Goal: Transaction & Acquisition: Purchase product/service

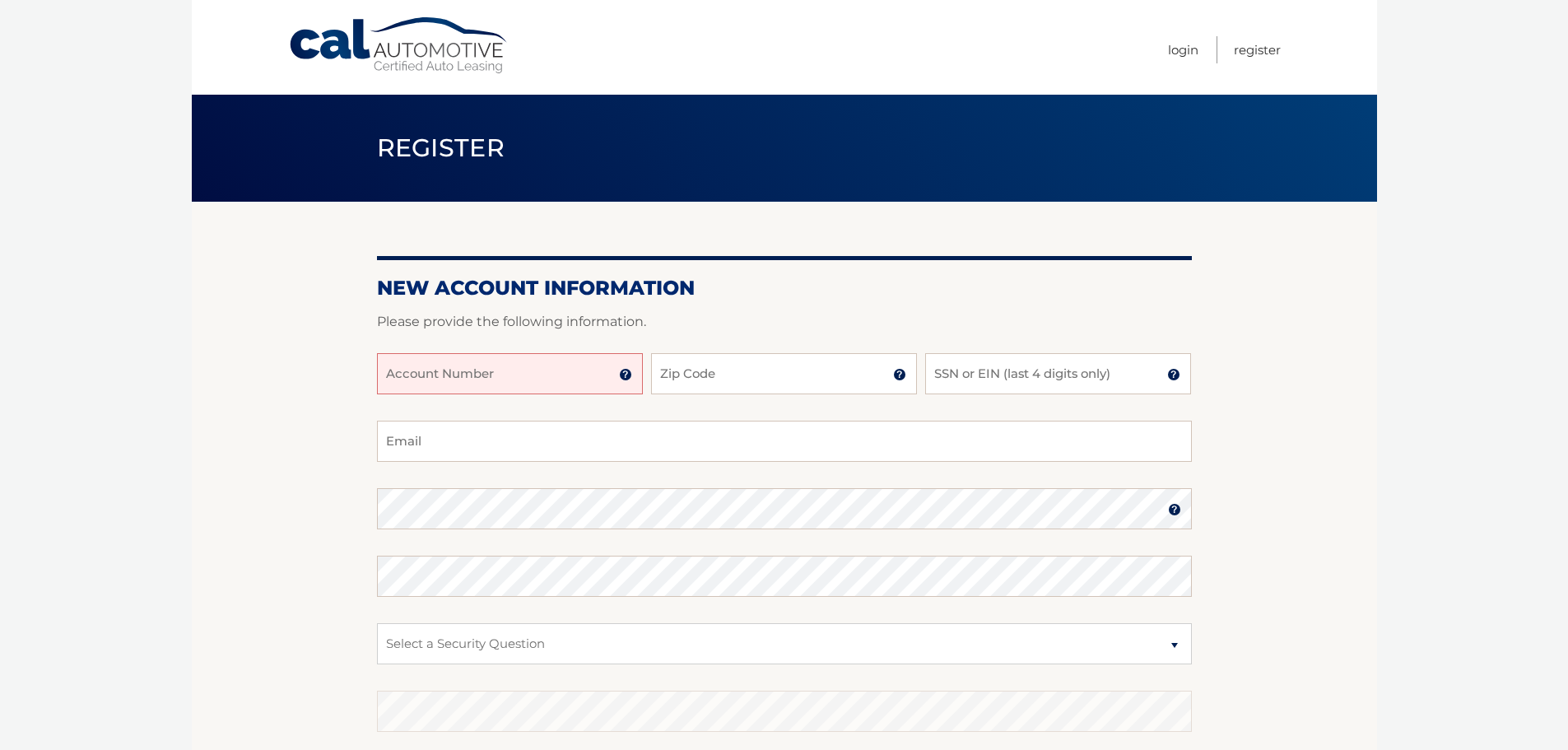
click at [505, 373] on input "Account Number" at bounding box center [510, 374] width 266 height 42
type input "44455996517"
click at [726, 368] on input "Zip Code" at bounding box center [784, 374] width 266 height 42
type input "11754"
click at [962, 375] on input "SSN or EIN (last 4 digits only)" at bounding box center [1059, 374] width 266 height 42
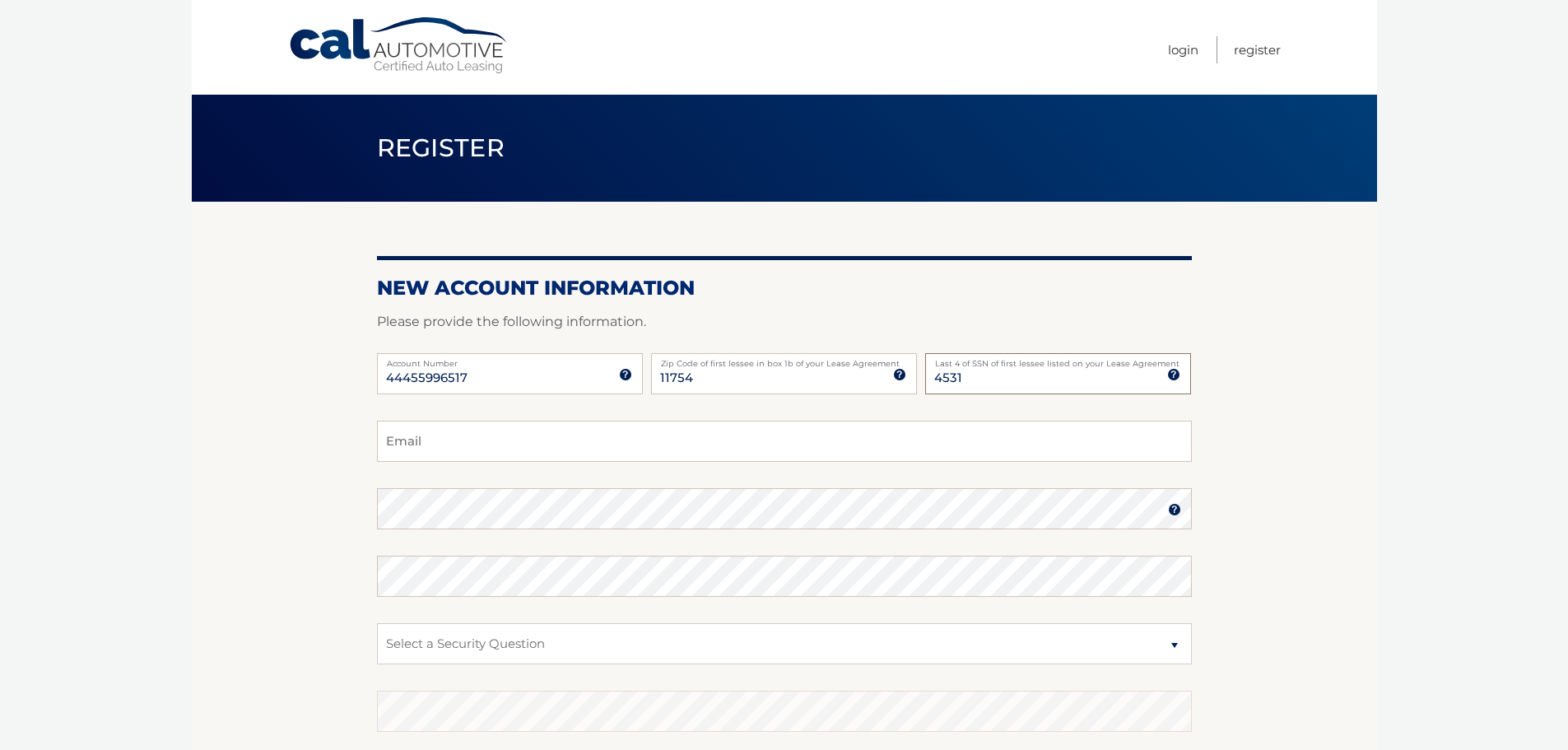
type input "4531"
click at [447, 443] on input "Email" at bounding box center [785, 442] width 815 height 42
type input "smkokopelli@gmail.com"
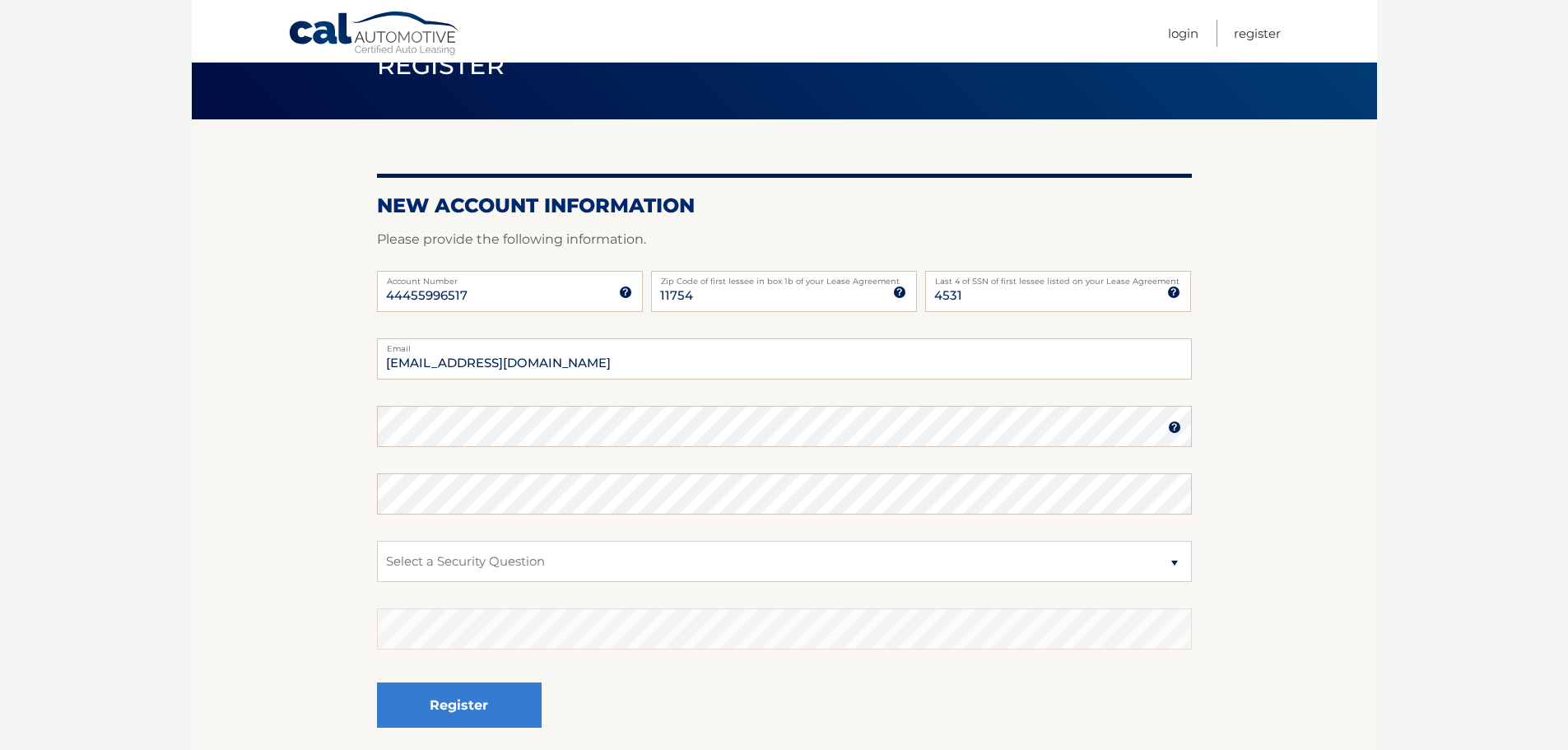
click at [1178, 426] on img at bounding box center [1175, 427] width 13 height 13
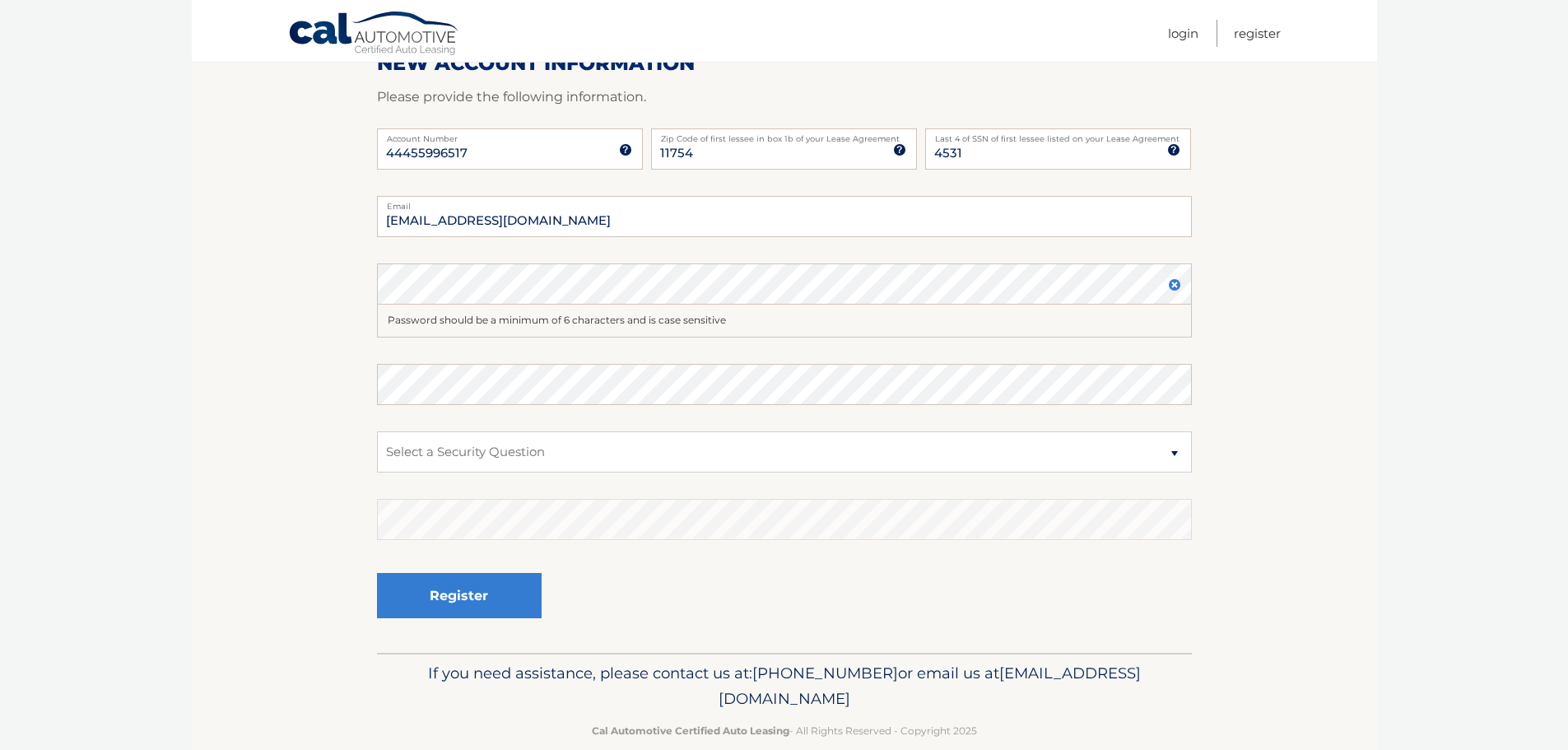
scroll to position [253, 0]
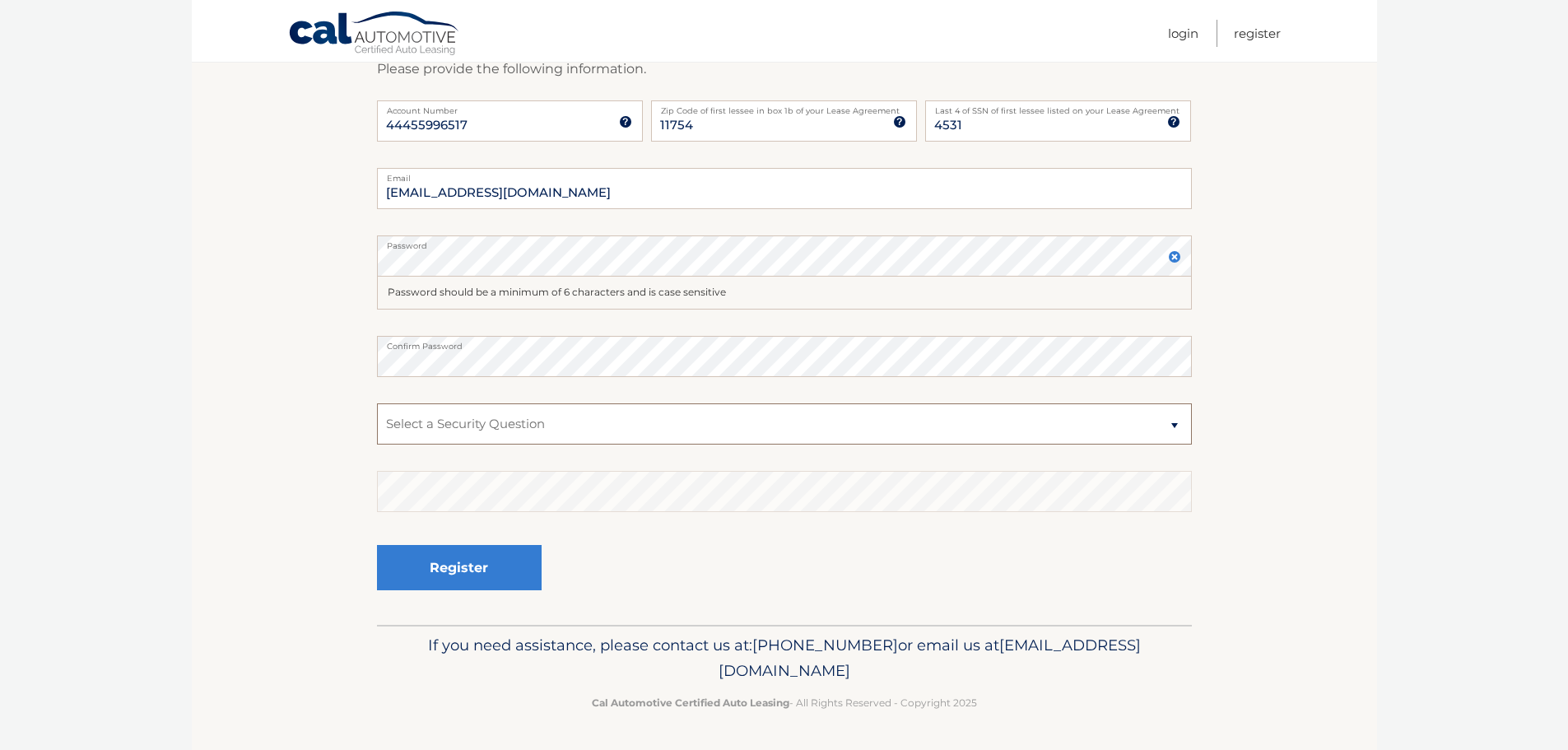
click at [506, 417] on select "Select a Security Question What was the name of your elementary school? What is…" at bounding box center [785, 425] width 815 height 42
select select "3"
click at [377, 404] on select "Select a Security Question What was the name of your elementary school? What is…" at bounding box center [785, 425] width 815 height 42
click at [468, 563] on button "Register" at bounding box center [459, 568] width 165 height 45
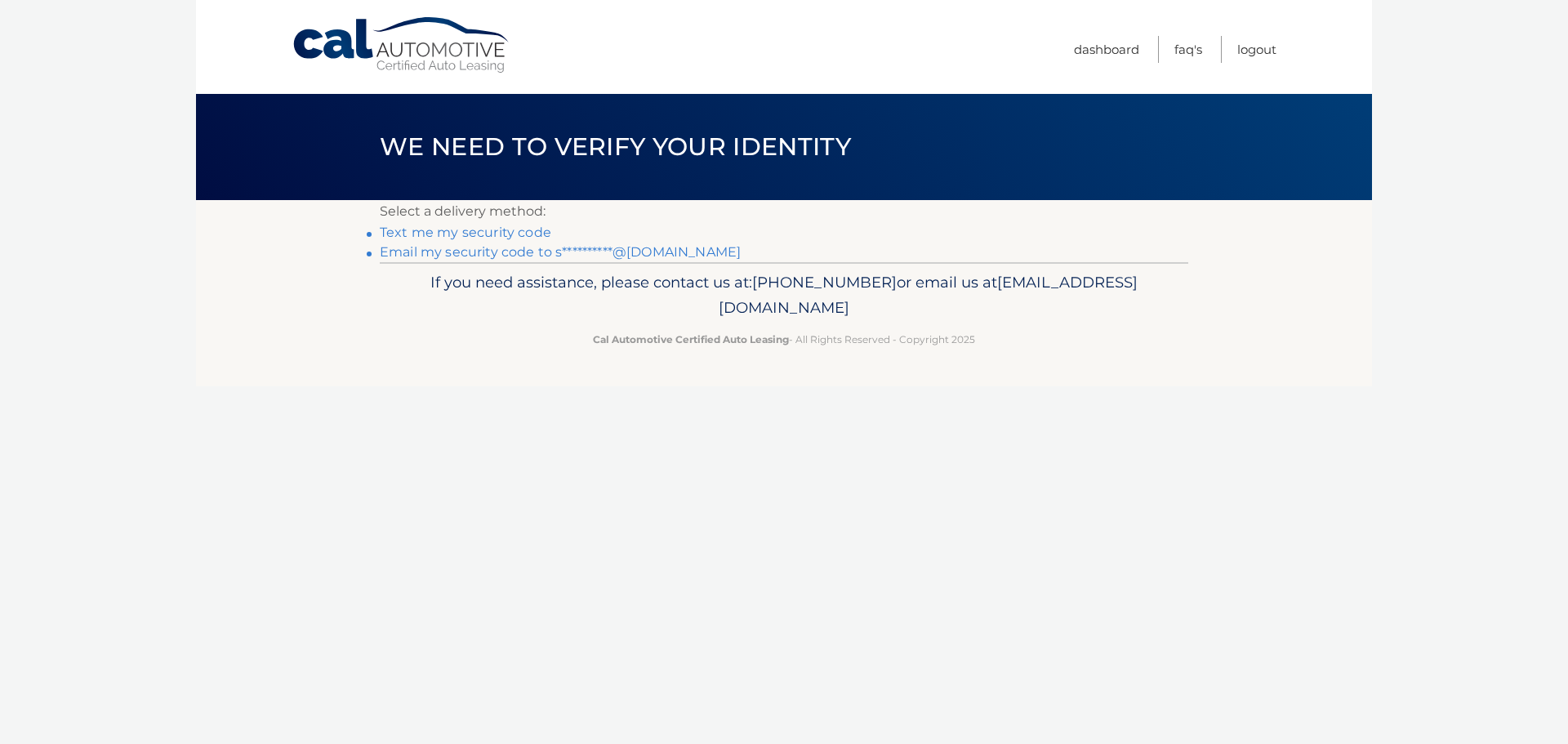
click at [445, 231] on link "Text me my security code" at bounding box center [465, 232] width 171 height 16
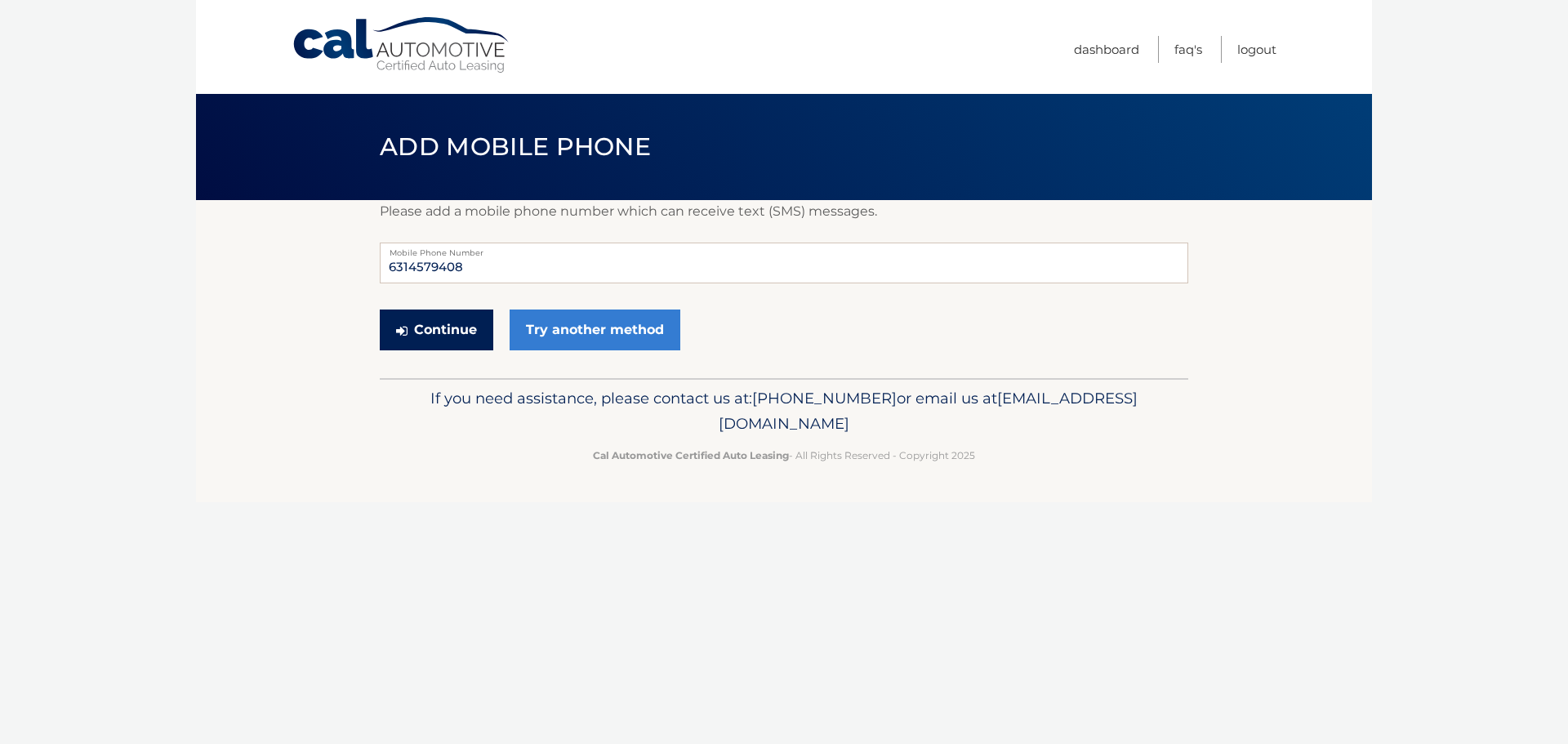
click at [439, 324] on button "Continue" at bounding box center [436, 330] width 113 height 41
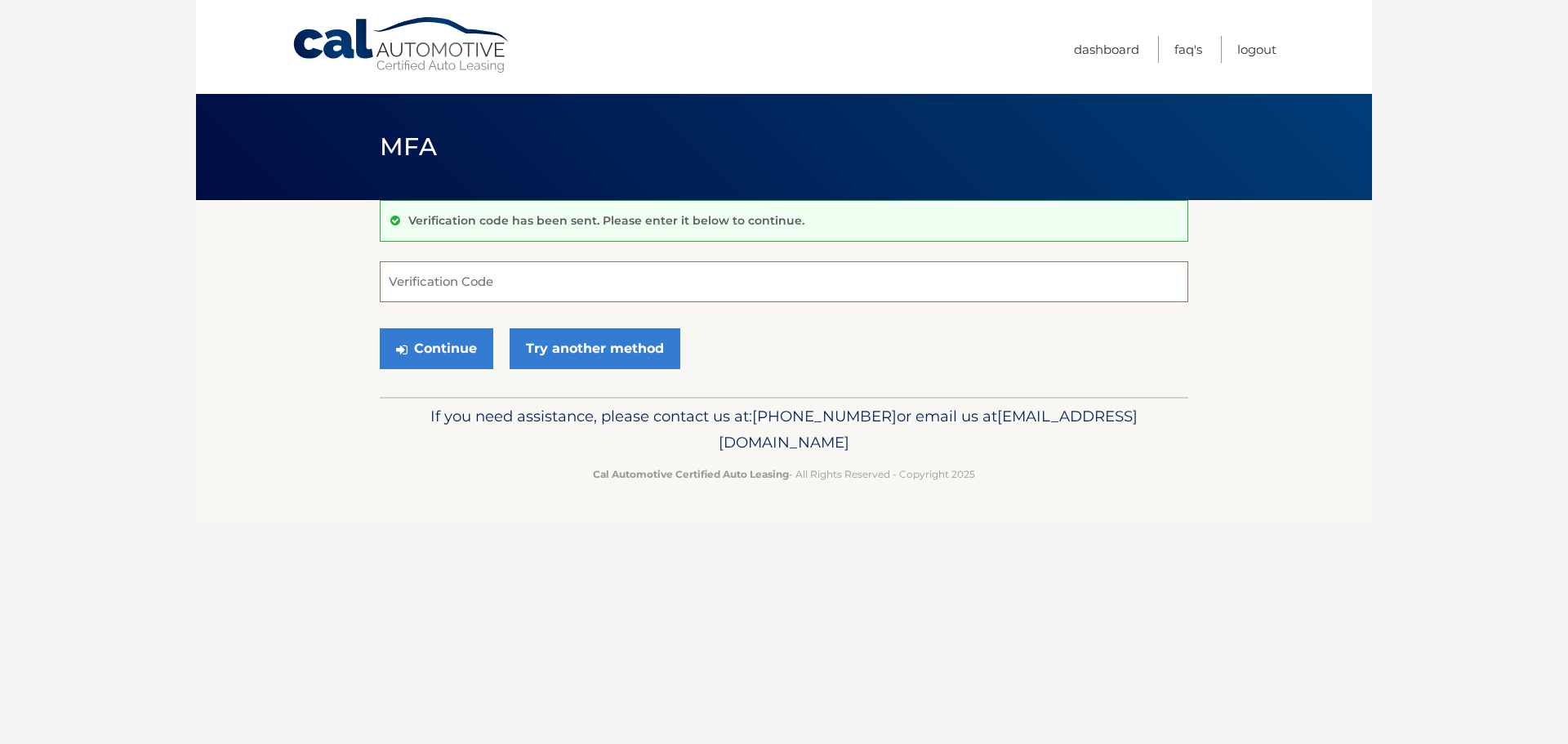
click at [451, 286] on input "Verification Code" at bounding box center [784, 282] width 809 height 41
type input "211739"
click at [453, 356] on button "Continue" at bounding box center [436, 349] width 113 height 41
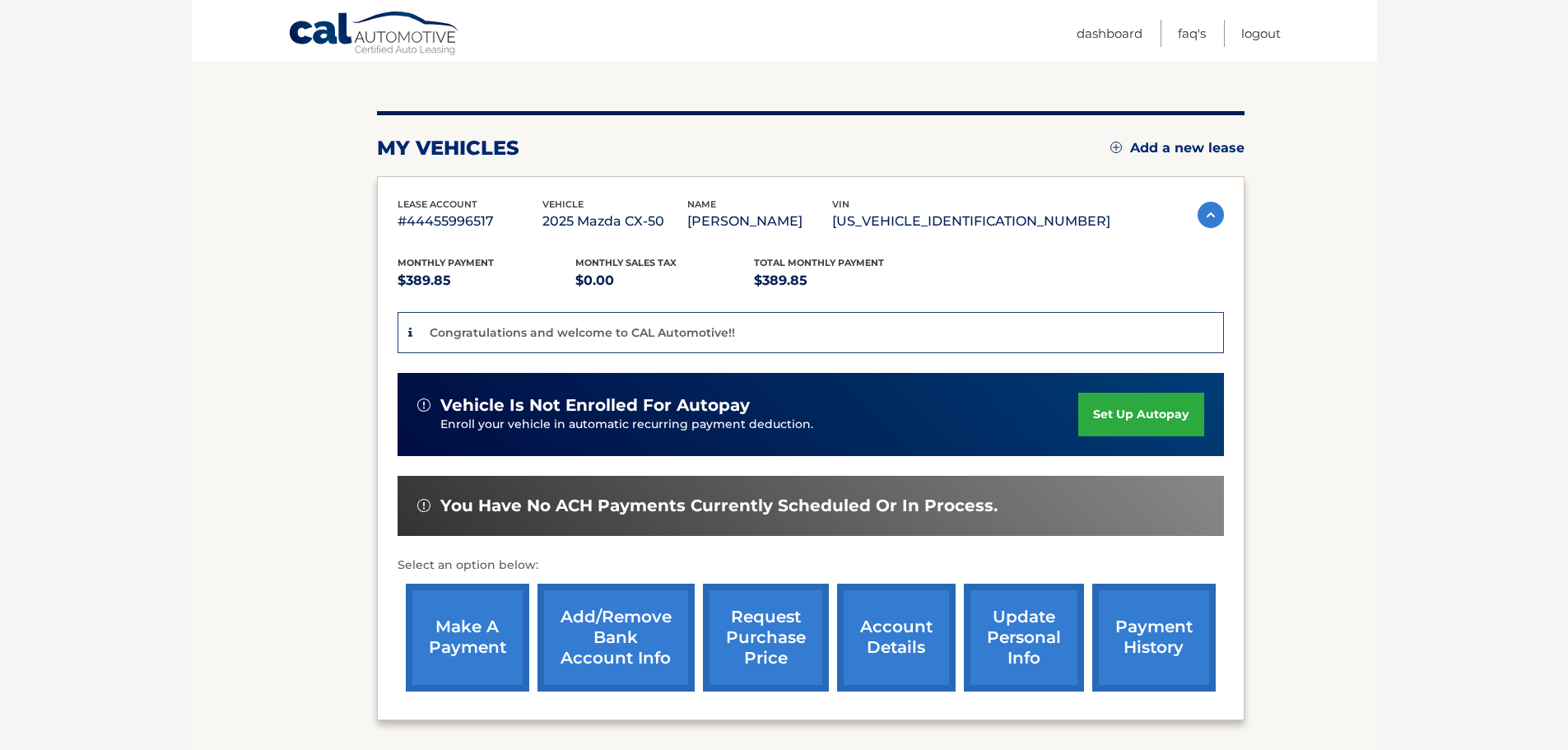
scroll to position [247, 0]
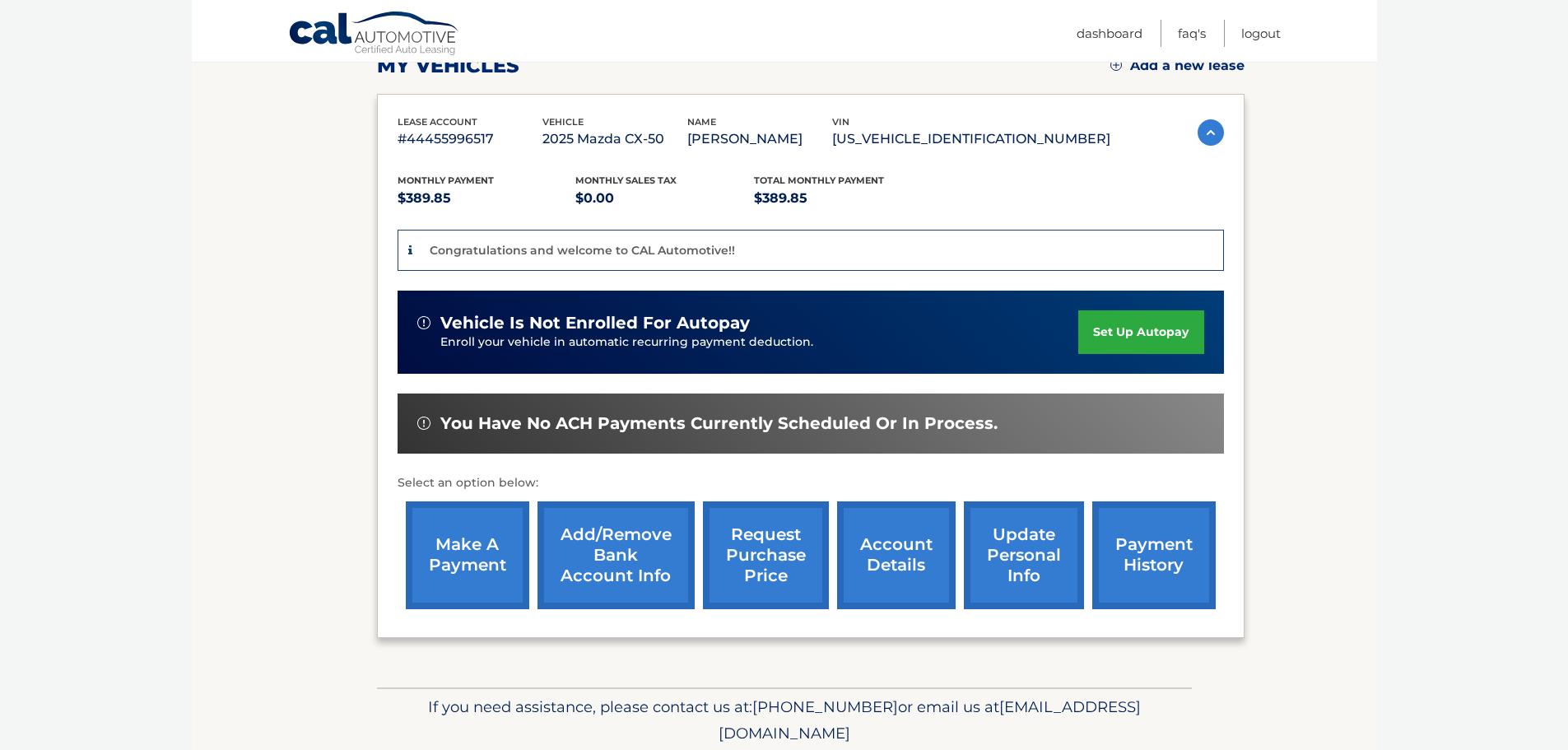
click at [598, 543] on link "Add/Remove bank account info" at bounding box center [616, 555] width 158 height 108
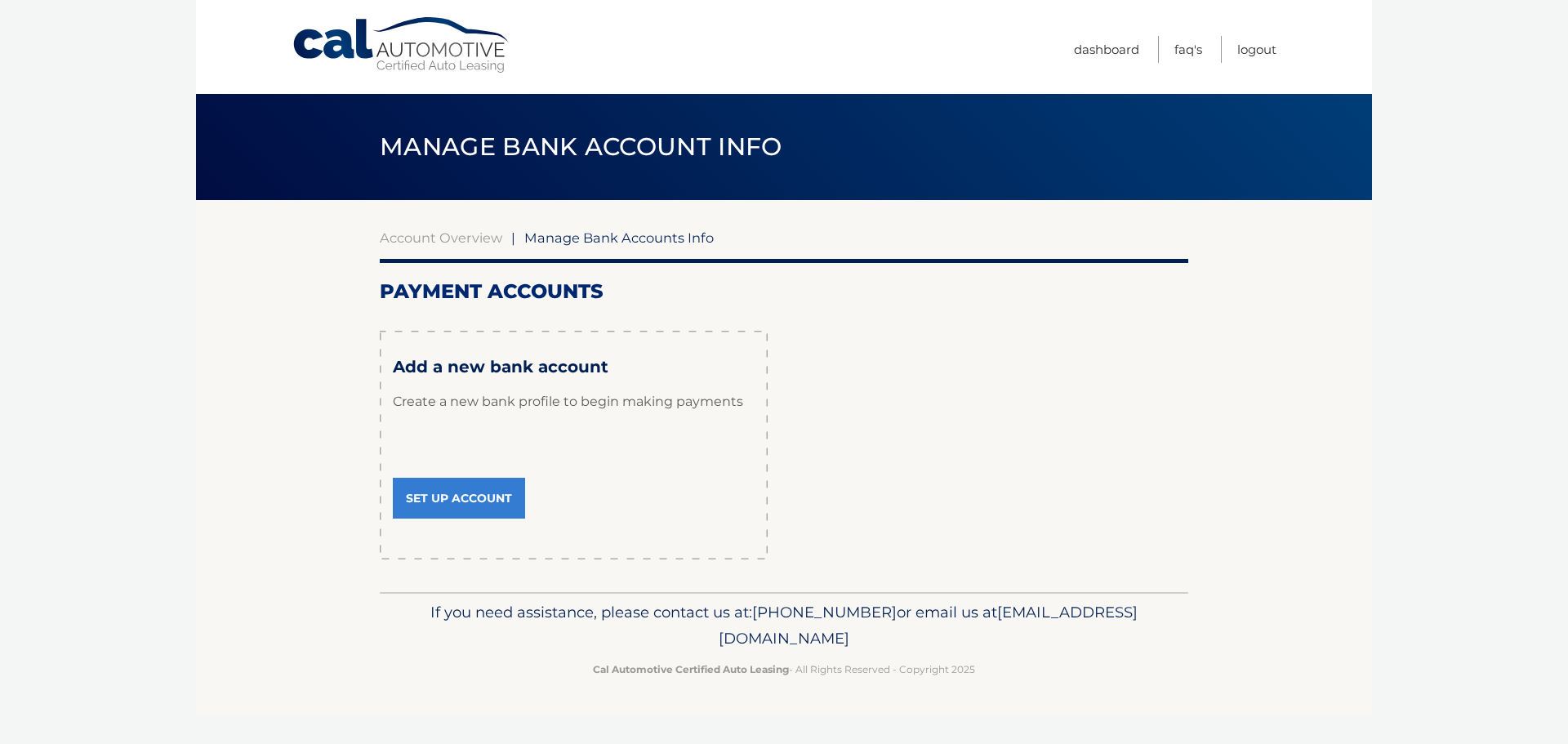
click at [453, 498] on link "Set Up Account" at bounding box center [459, 498] width 132 height 41
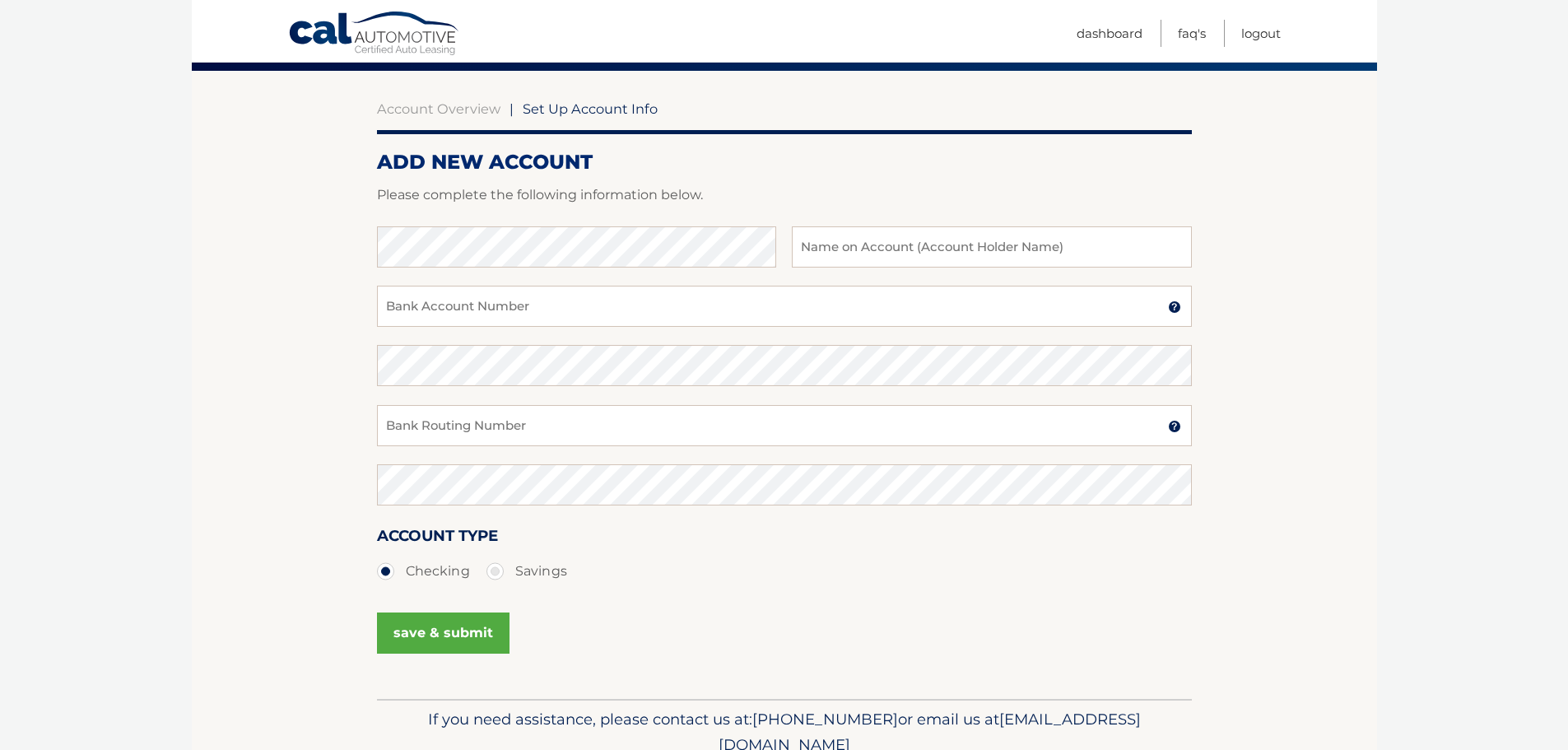
scroll to position [165, 0]
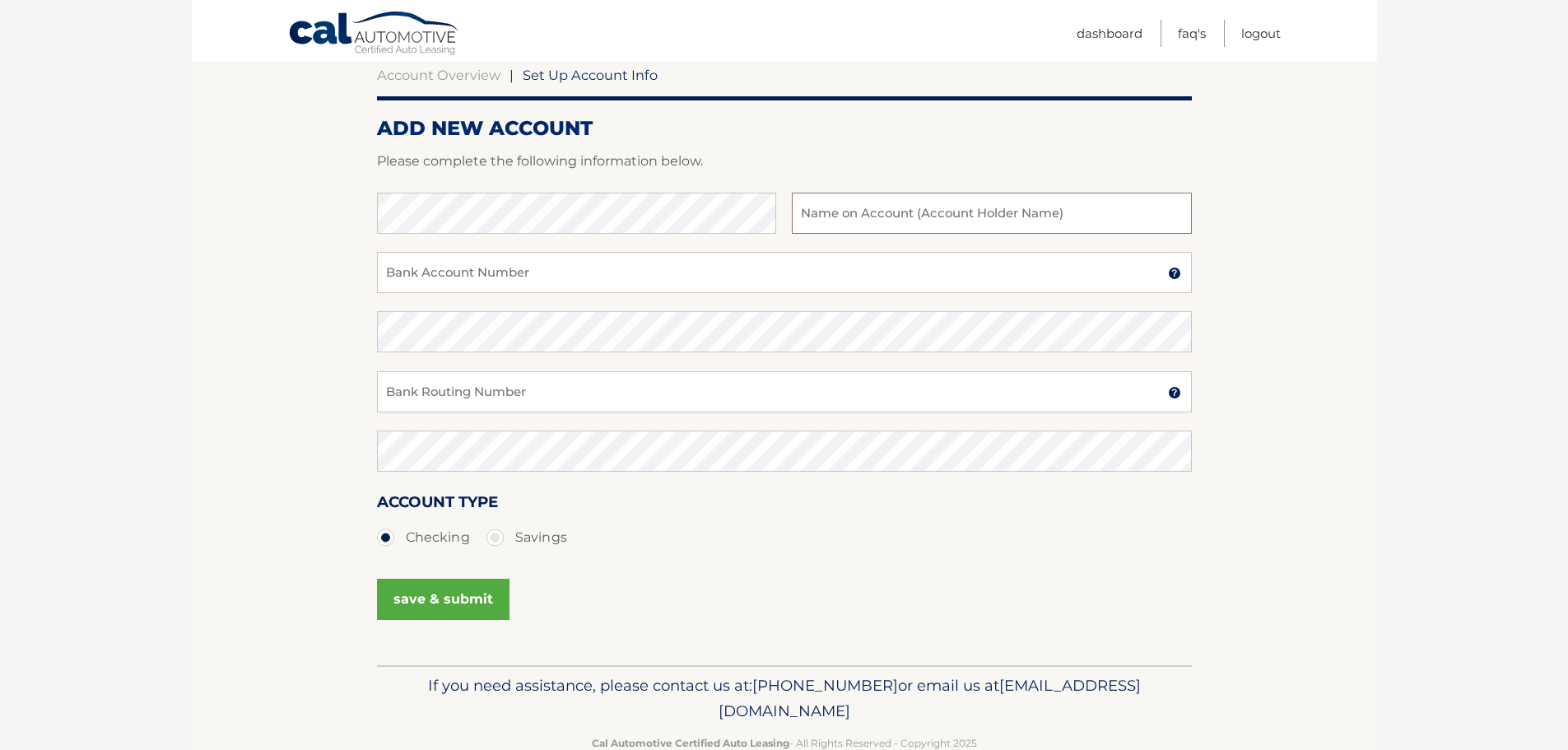
click at [824, 209] on input "text" at bounding box center [991, 213] width 399 height 42
type input "[PERSON_NAME]"
click at [1173, 272] on img at bounding box center [1175, 274] width 13 height 13
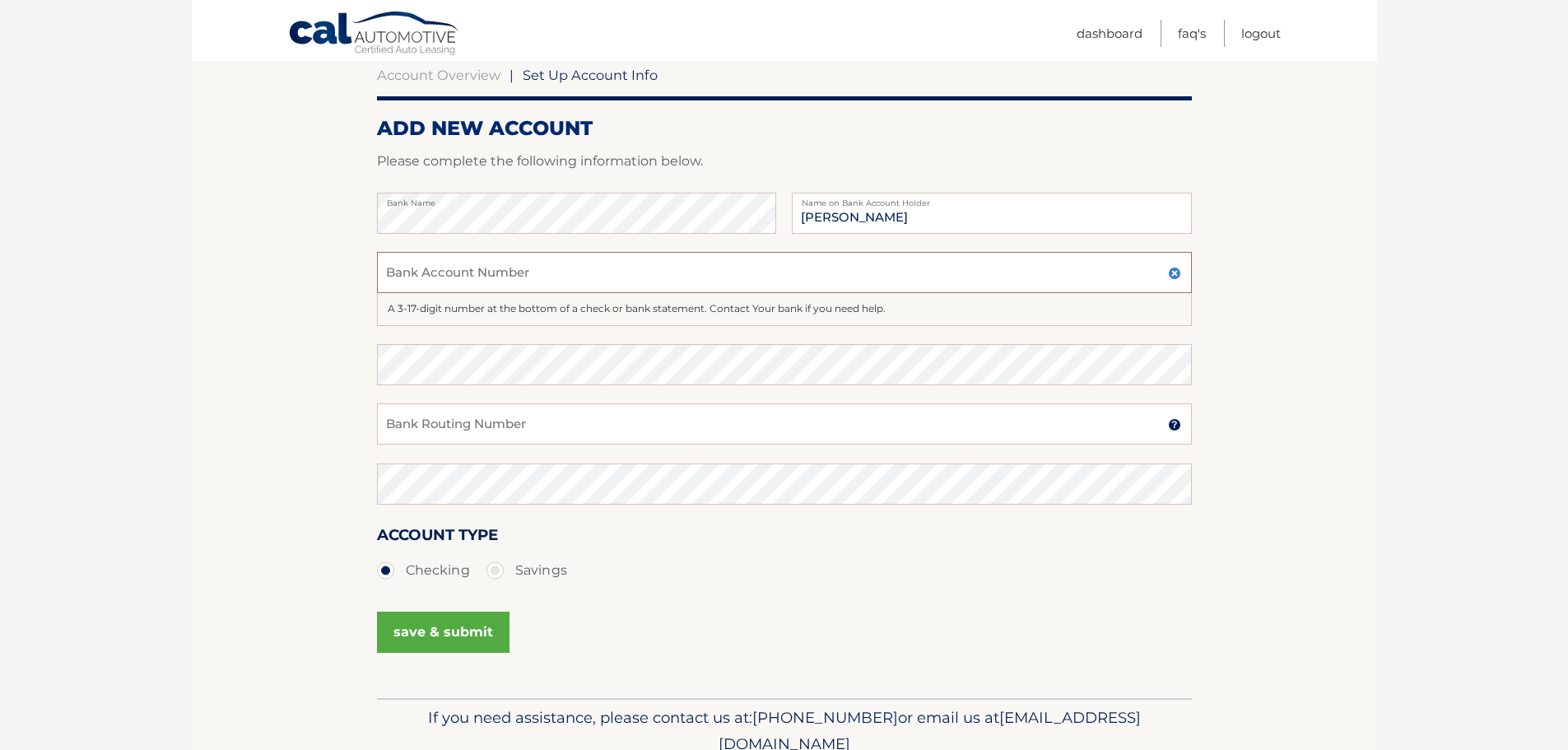
click at [545, 273] on input "Bank Account Number" at bounding box center [785, 273] width 815 height 42
type input "12610003147094"
click at [479, 426] on input "Bank Routing Number" at bounding box center [785, 425] width 815 height 42
type input "221475786"
click at [421, 630] on button "save & submit" at bounding box center [443, 632] width 132 height 42
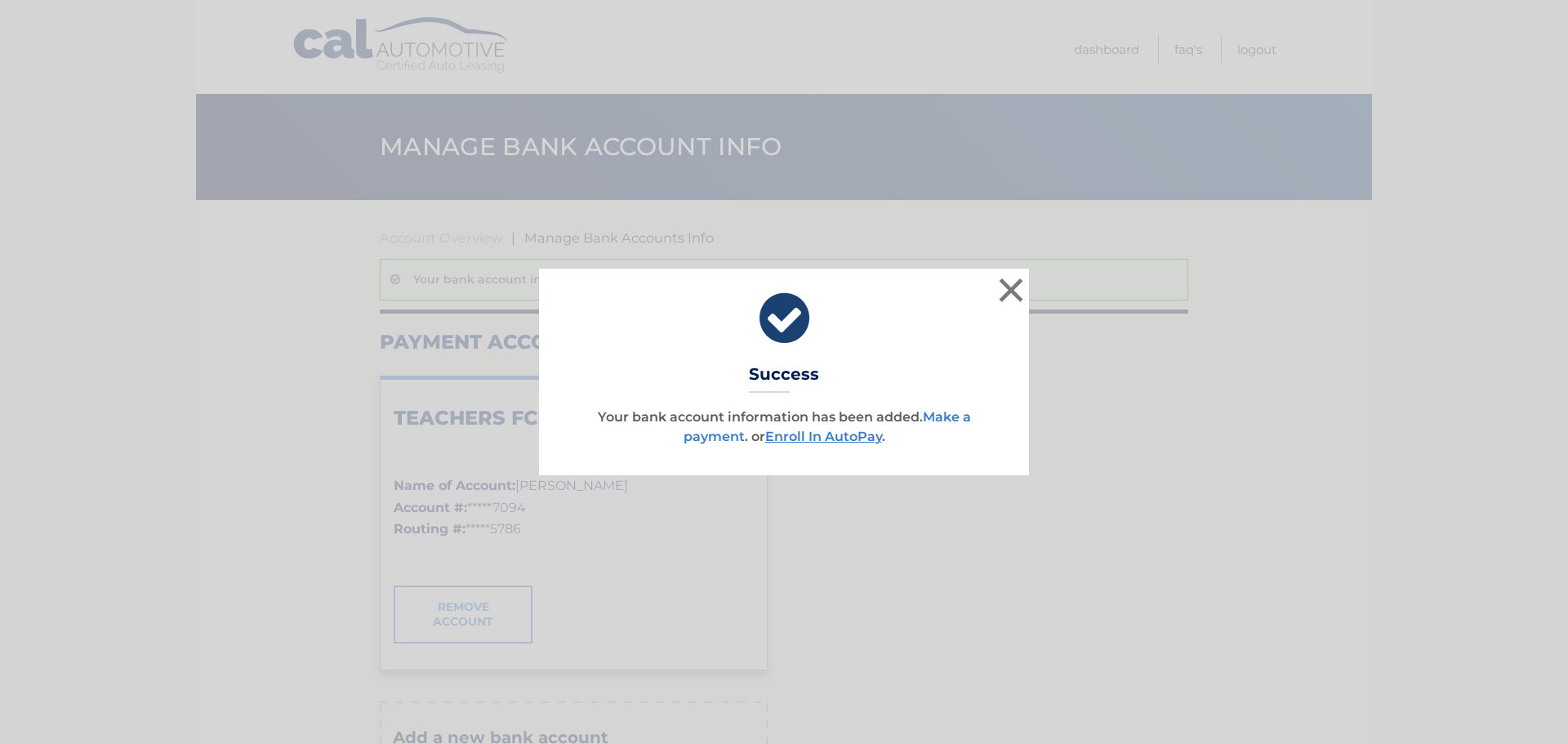
click at [952, 417] on link "Make a payment" at bounding box center [827, 427] width 287 height 36
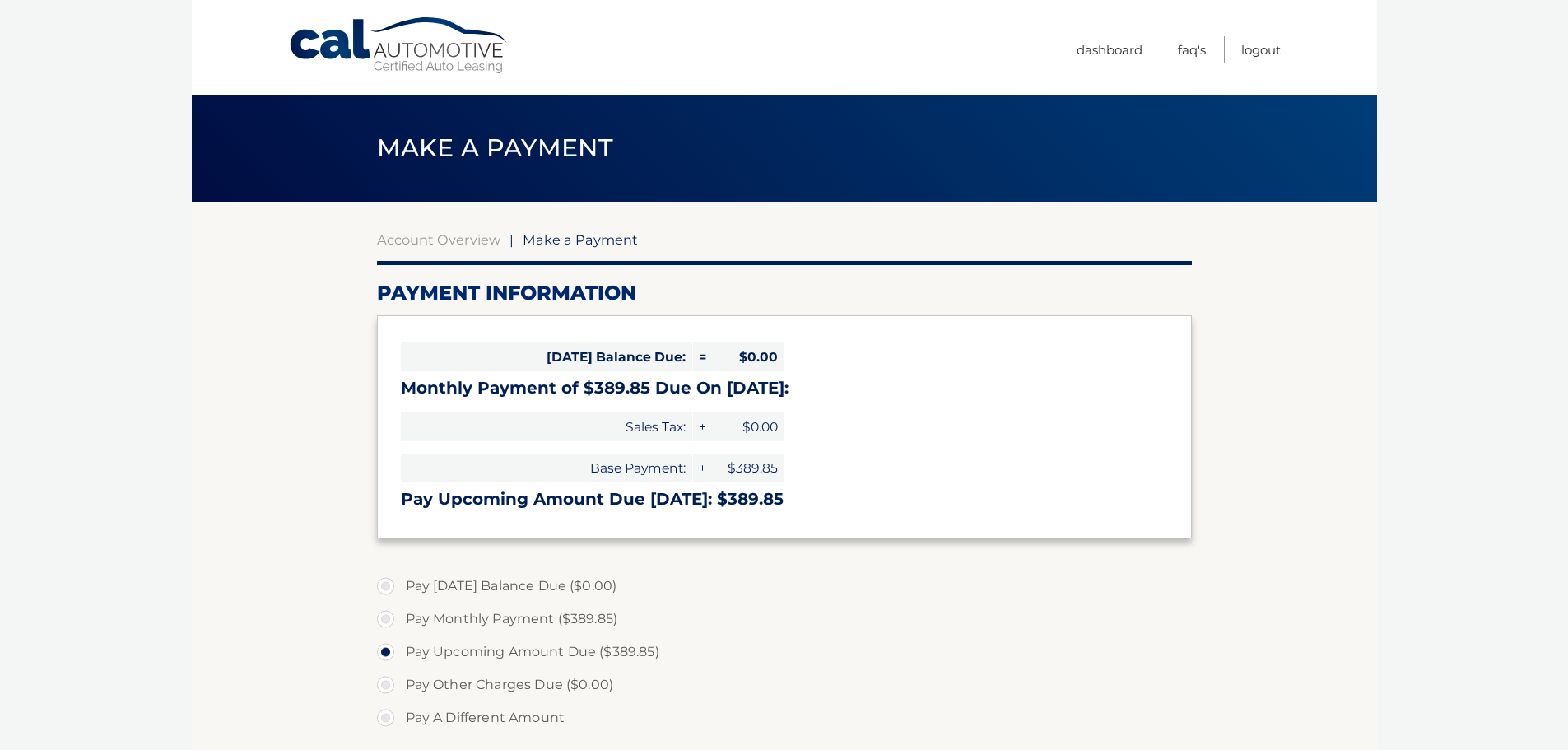
select select "NjBkZWVlNTktYzI1My00MDc5LWEyOTQtYjllMjc3YmYxY2Zk"
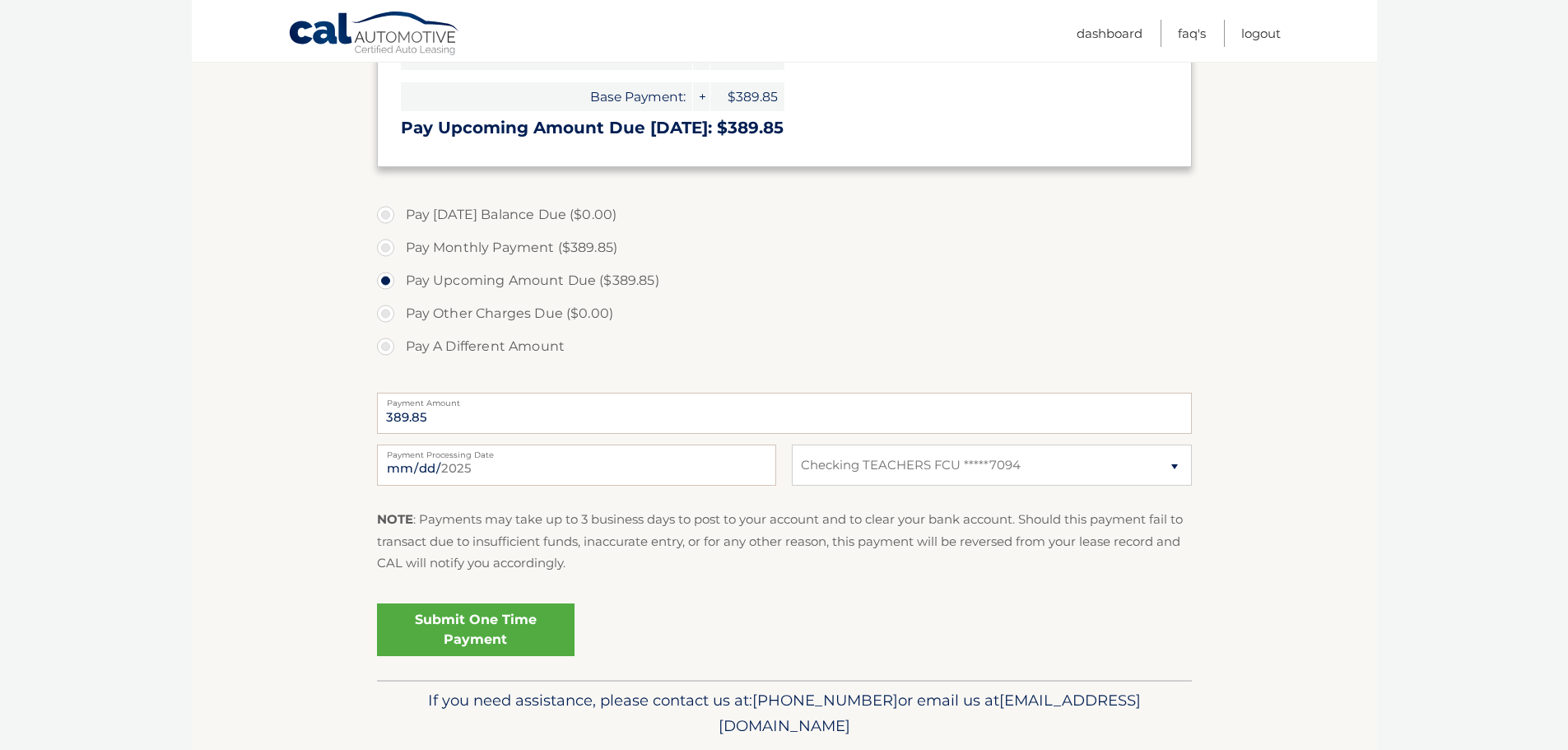
scroll to position [411, 0]
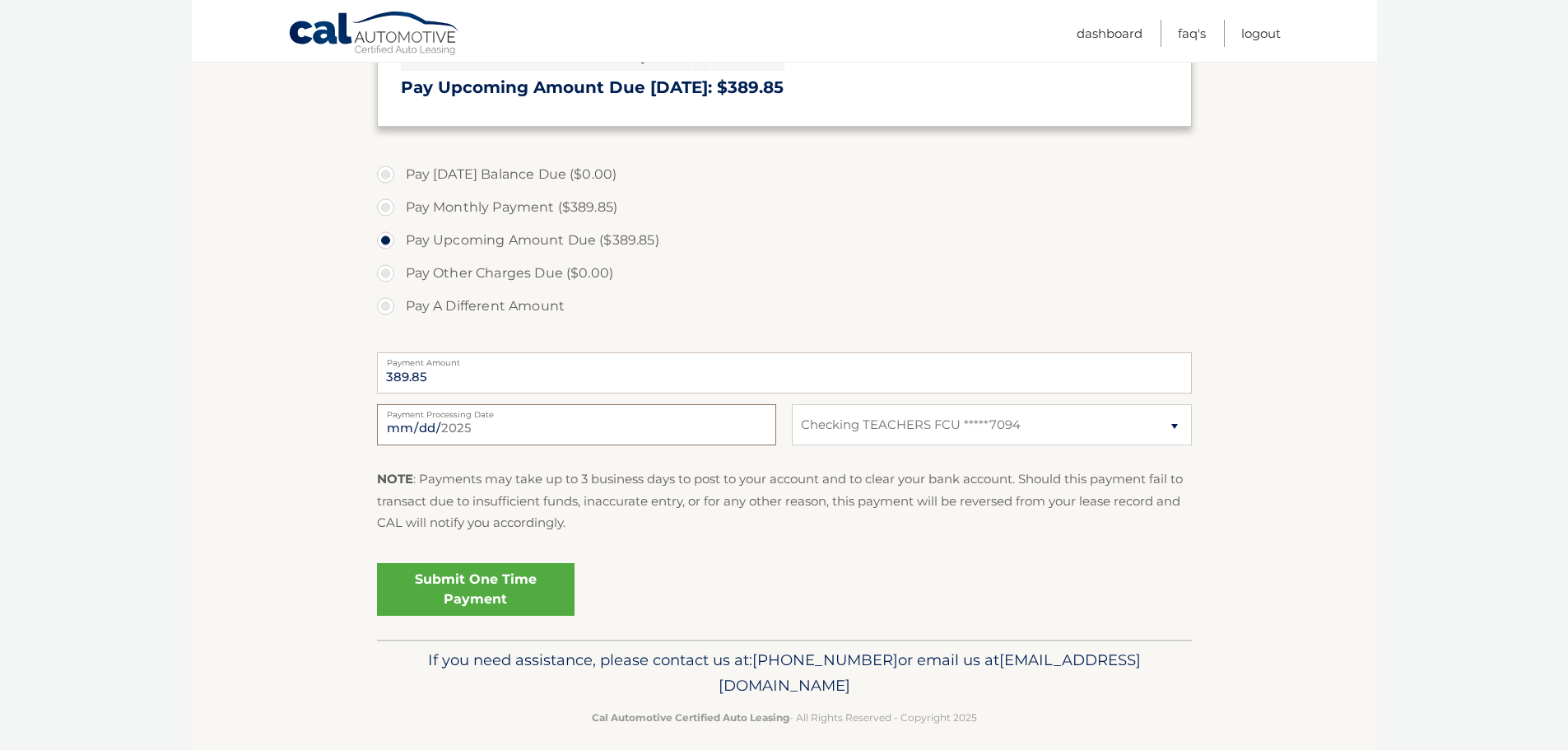
click at [483, 431] on input "[DATE]" at bounding box center [576, 425] width 399 height 42
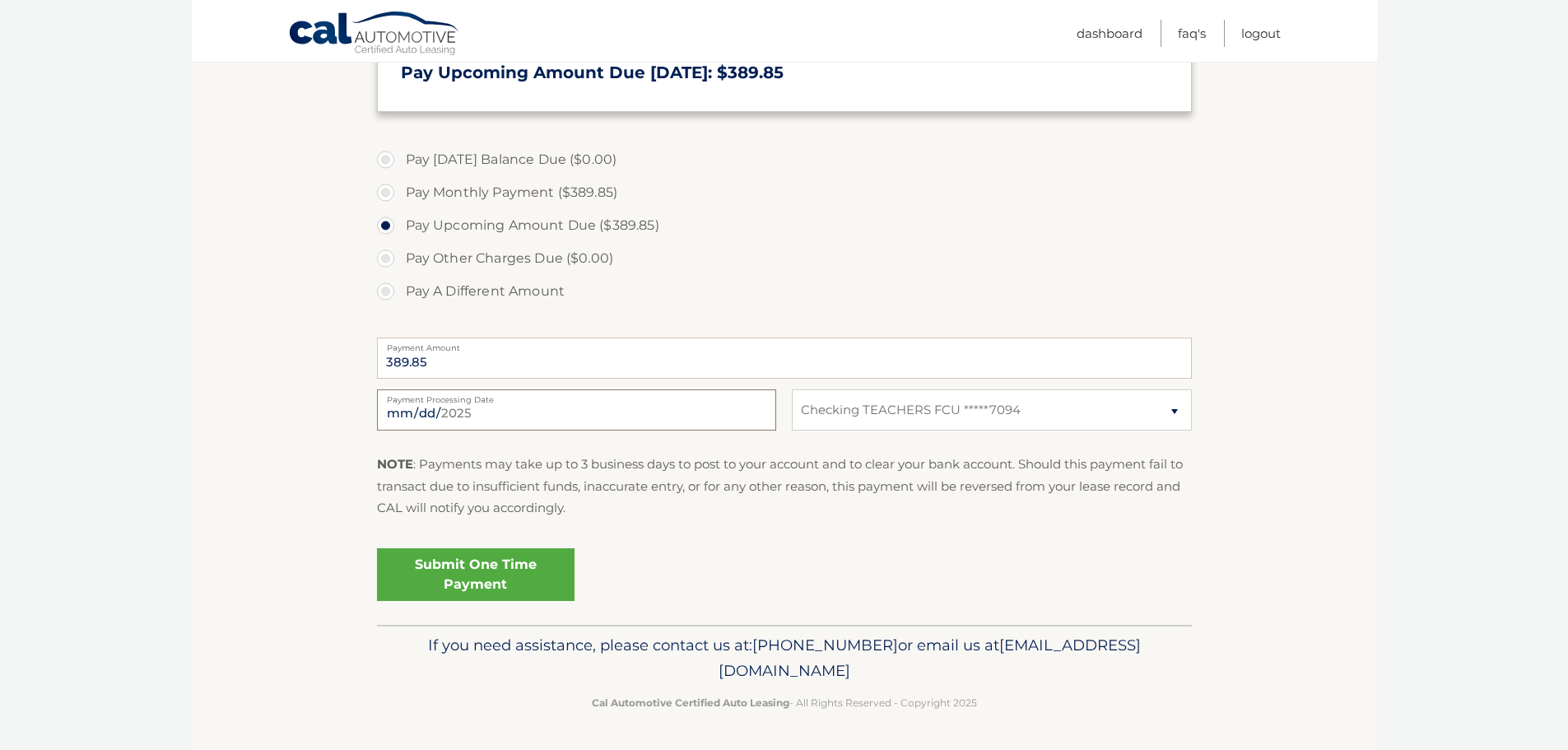
click at [453, 417] on input "2025-09-09" at bounding box center [576, 410] width 399 height 42
type input "2025-09-08"
click at [473, 569] on link "Submit One Time Payment" at bounding box center [475, 575] width 197 height 53
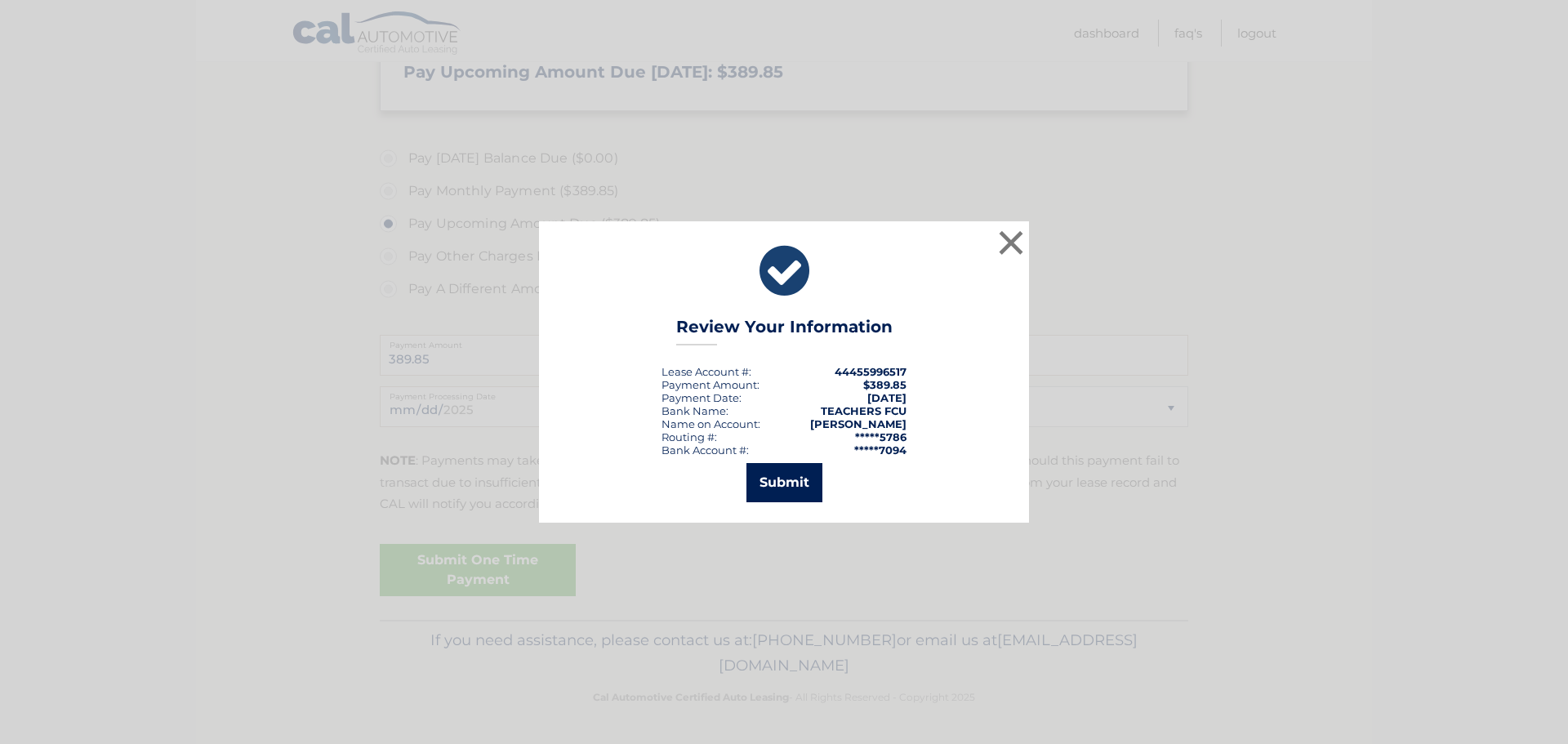
click at [784, 473] on button "Submit" at bounding box center [784, 483] width 76 height 39
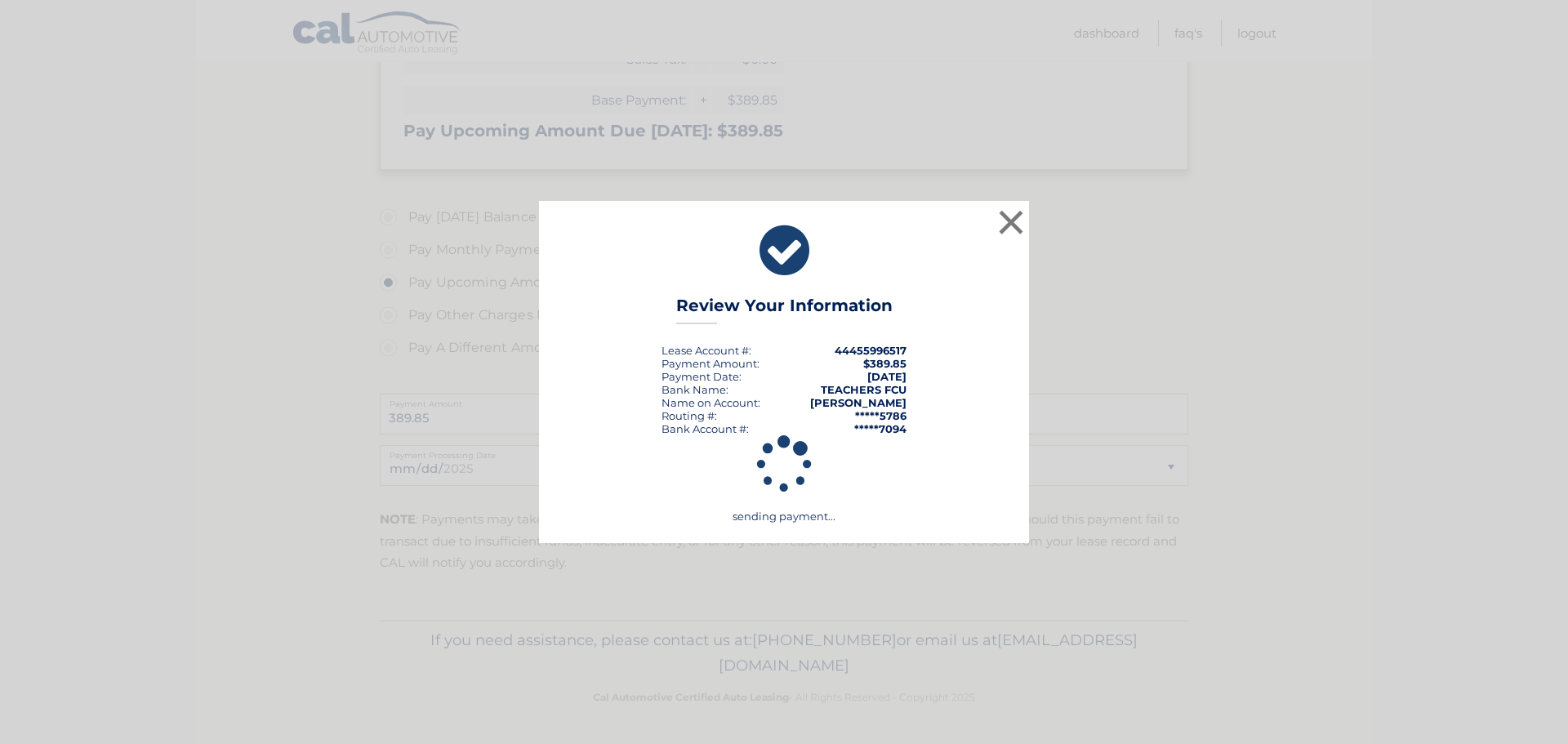
scroll to position [364, 0]
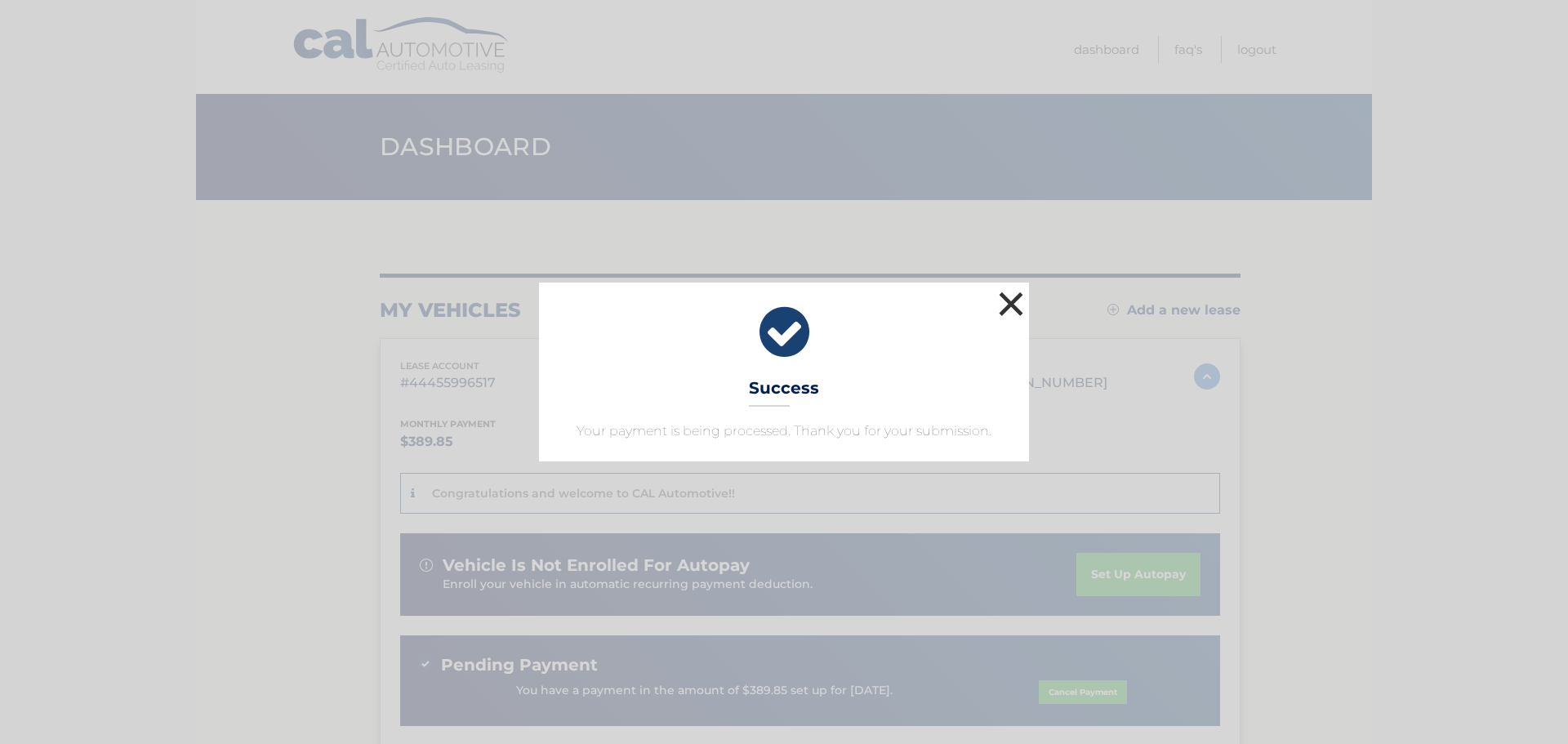
click at [1012, 304] on button "×" at bounding box center [1011, 303] width 33 height 33
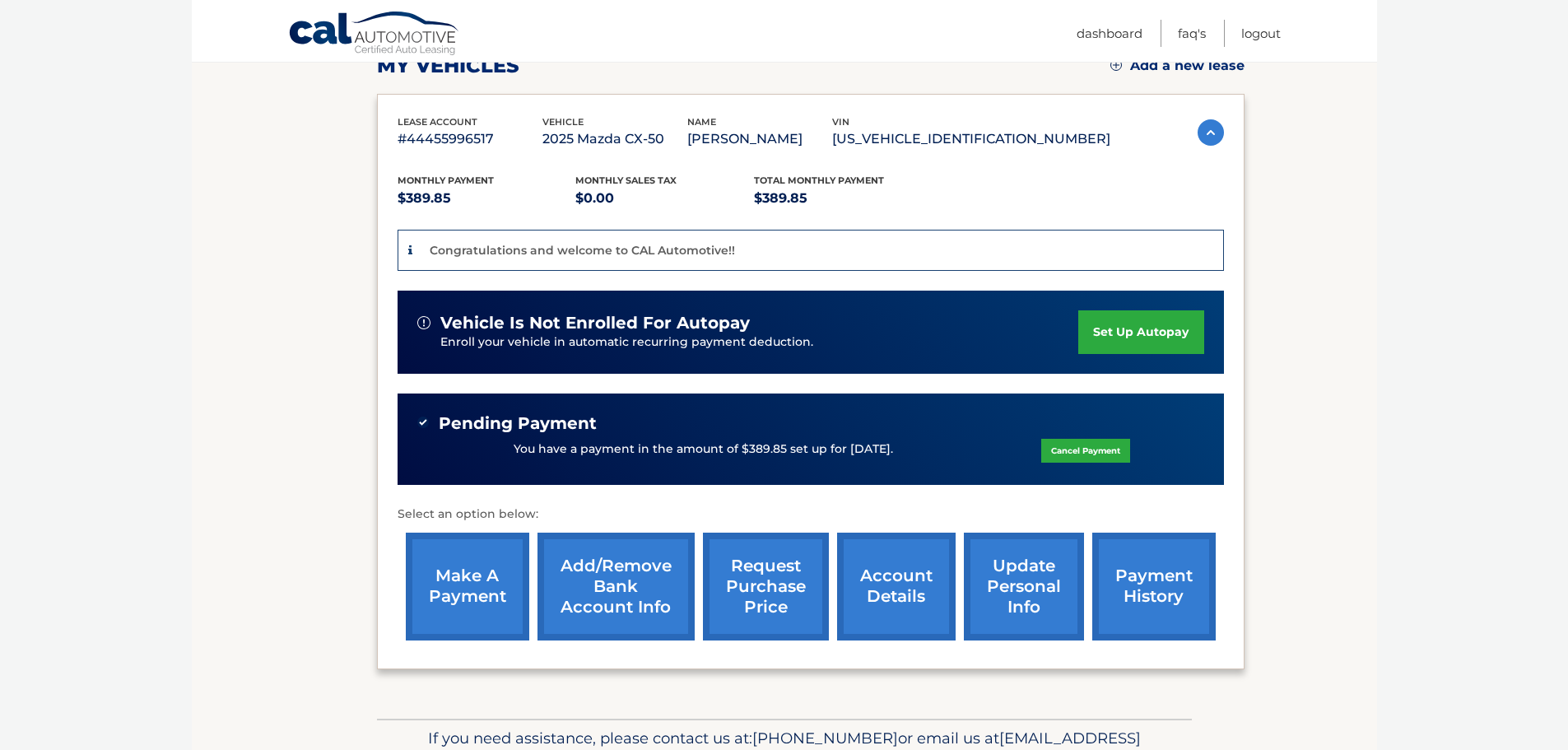
scroll to position [329, 0]
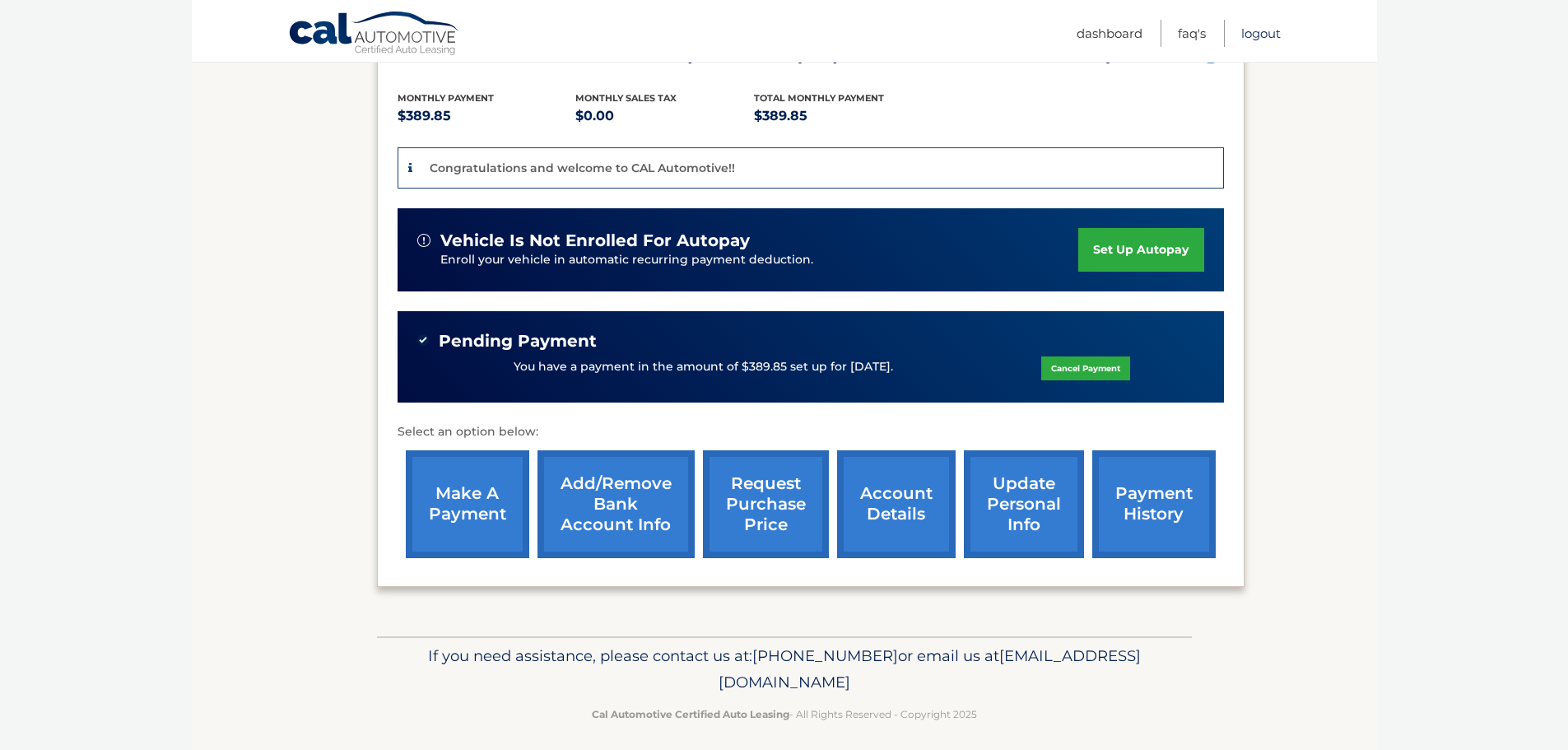
click at [1277, 31] on link "Logout" at bounding box center [1261, 33] width 40 height 27
